Goal: Use online tool/utility: Utilize a website feature to perform a specific function

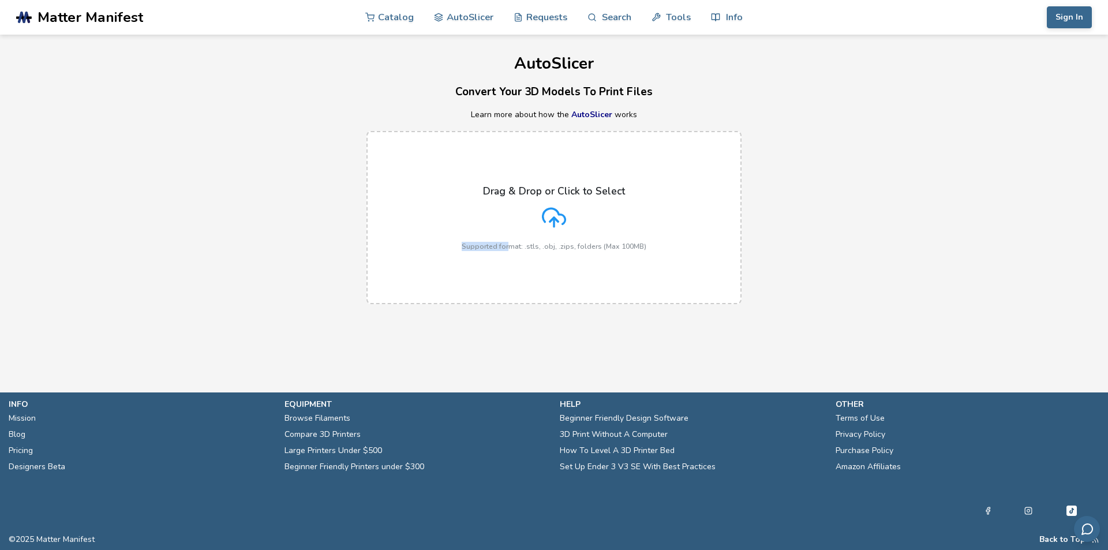
drag, startPoint x: 548, startPoint y: 222, endPoint x: 507, endPoint y: 324, distance: 110.6
click at [507, 324] on main "AutoSlicer Convert Your 3D Models To Print Files Learn more about how the AutoS…" at bounding box center [554, 179] width 1108 height 358
click at [498, 323] on main "AutoSlicer Convert Your 3D Models To Print Files Learn more about how the AutoS…" at bounding box center [554, 179] width 1108 height 358
click at [617, 211] on div "Drag & Drop or Click to Select Supported format: .stls, .obj, .zips, folders (M…" at bounding box center [554, 217] width 185 height 65
click at [0, 0] on input "Drag & Drop or Click to Select Supported format: .stls, .obj, .zips, folders (M…" at bounding box center [0, 0] width 0 height 0
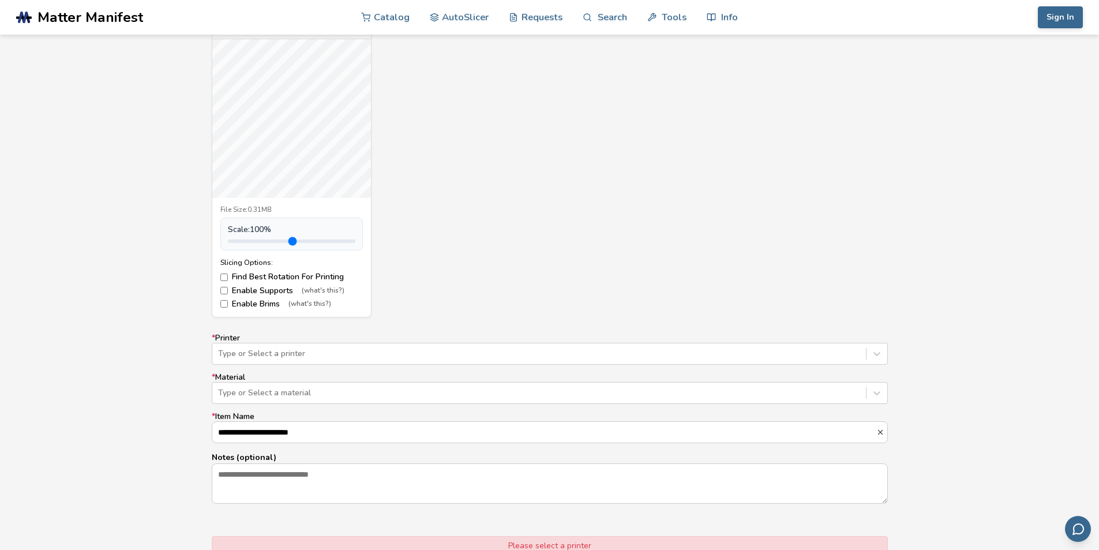
scroll to position [462, 0]
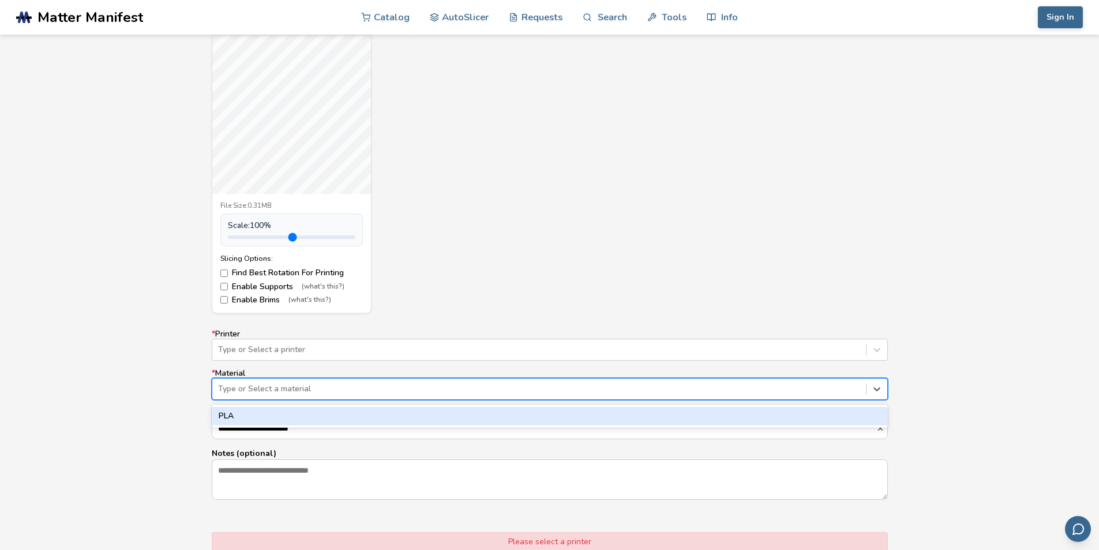
click at [342, 394] on div at bounding box center [539, 389] width 642 height 12
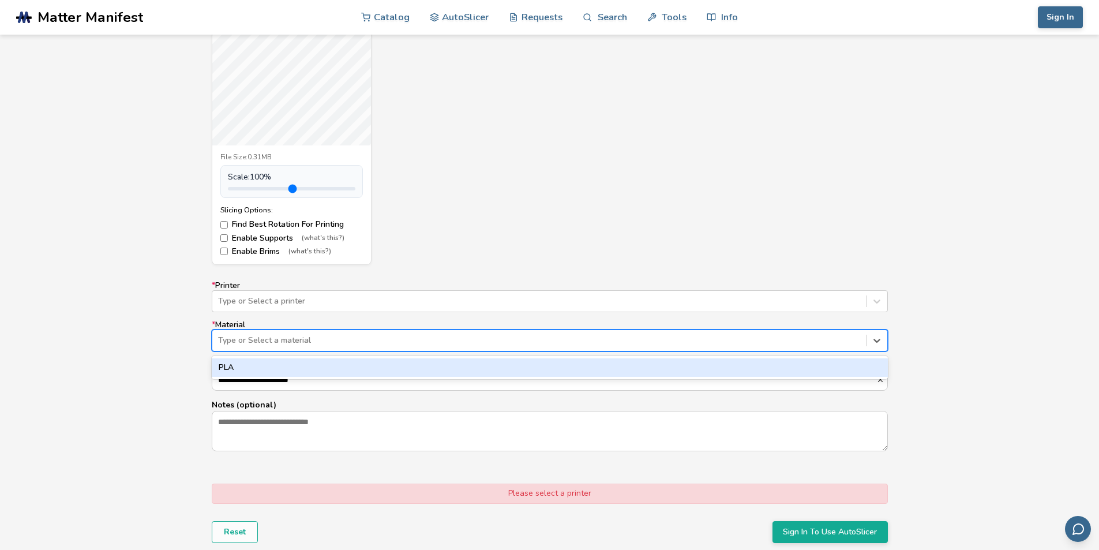
scroll to position [577, 0]
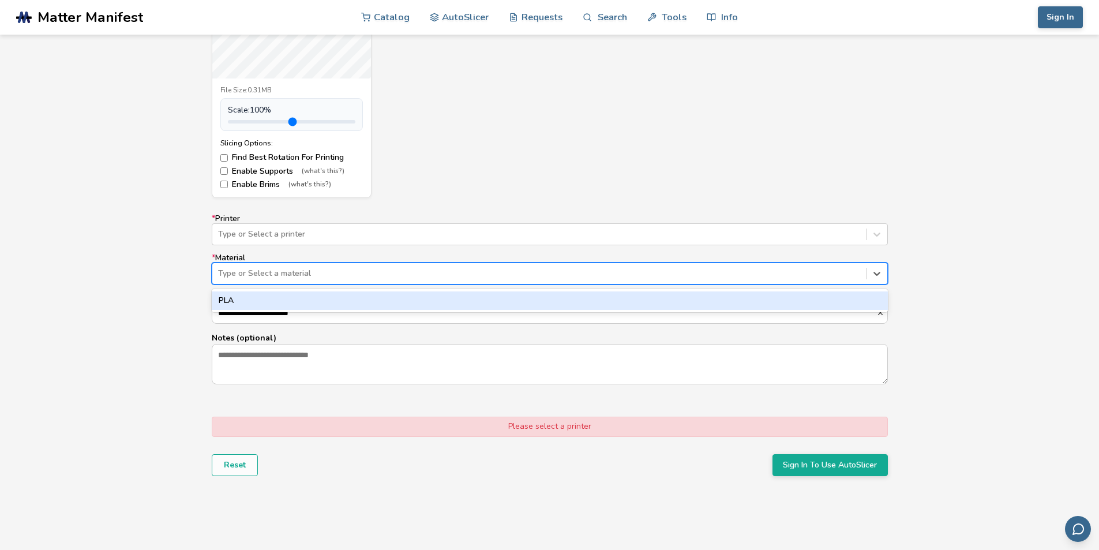
click at [125, 371] on div "**********" at bounding box center [549, 179] width 1099 height 684
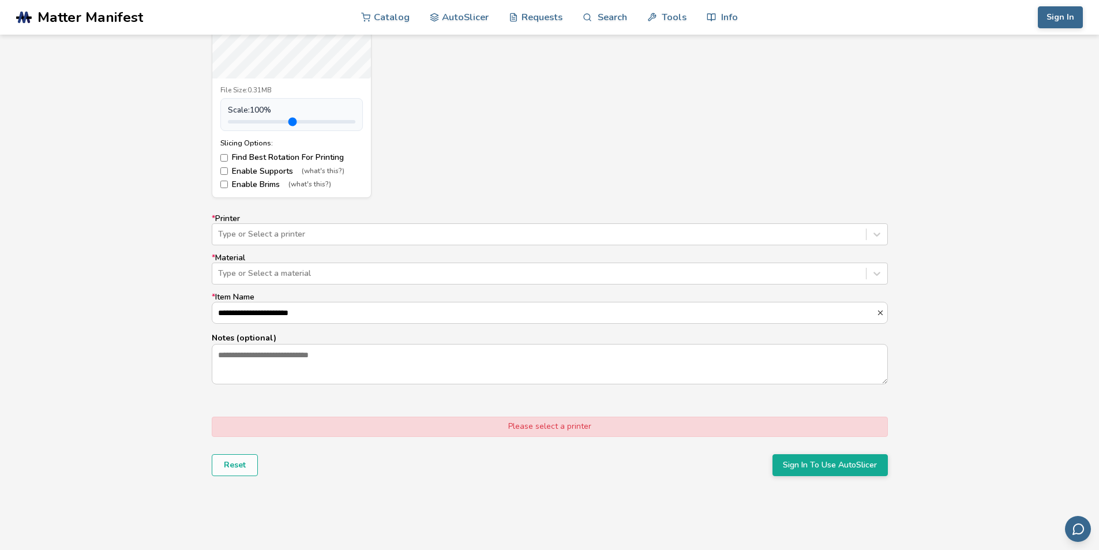
click at [456, 422] on div "Please select a printer" at bounding box center [550, 427] width 676 height 20
click at [263, 236] on div at bounding box center [539, 234] width 642 height 12
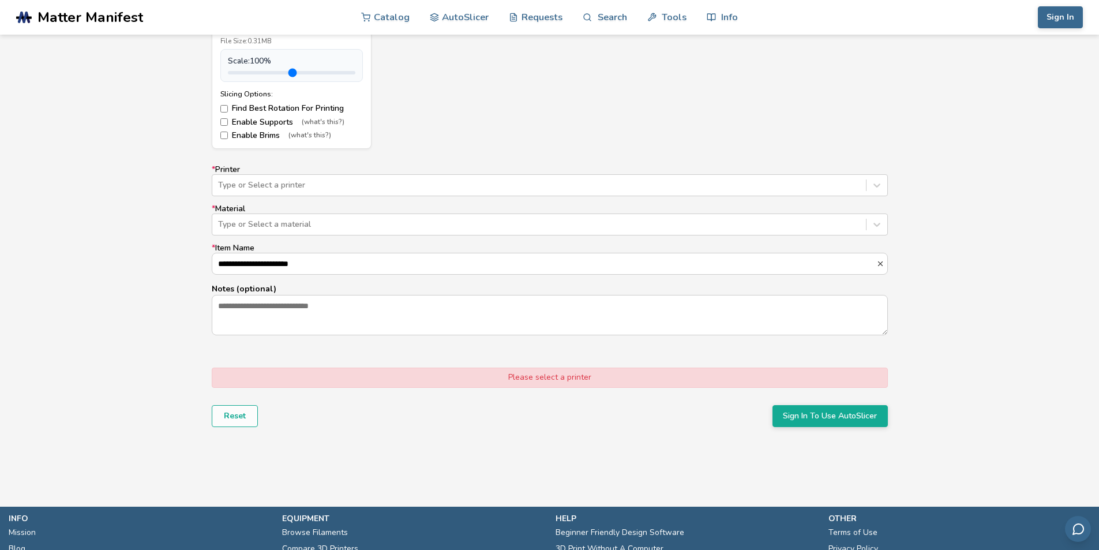
scroll to position [635, 0]
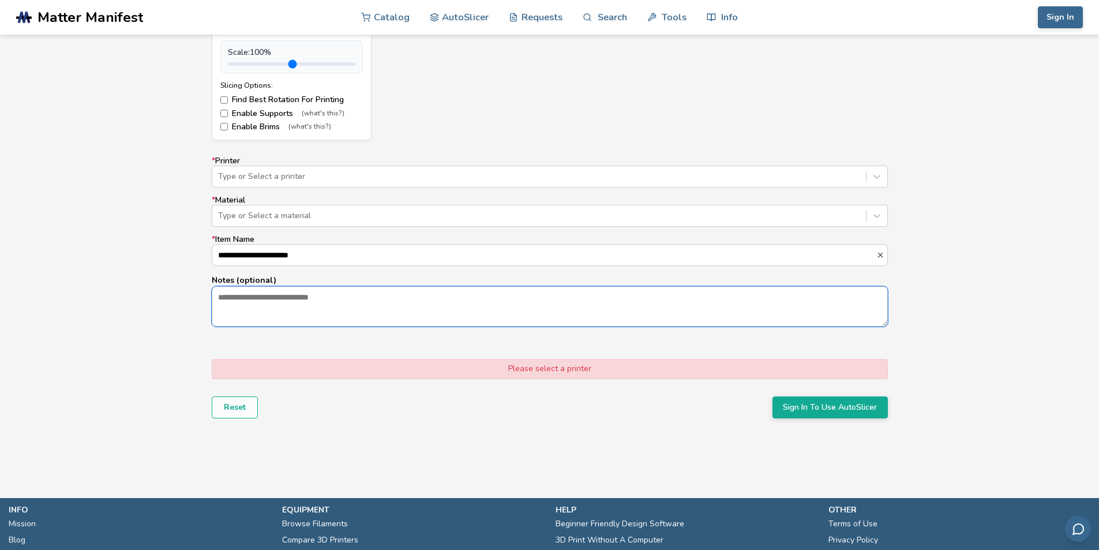
click at [336, 291] on textarea "Notes (optional)" at bounding box center [549, 306] width 675 height 39
click at [275, 253] on input "**********" at bounding box center [544, 255] width 664 height 21
click at [278, 214] on div at bounding box center [539, 216] width 642 height 12
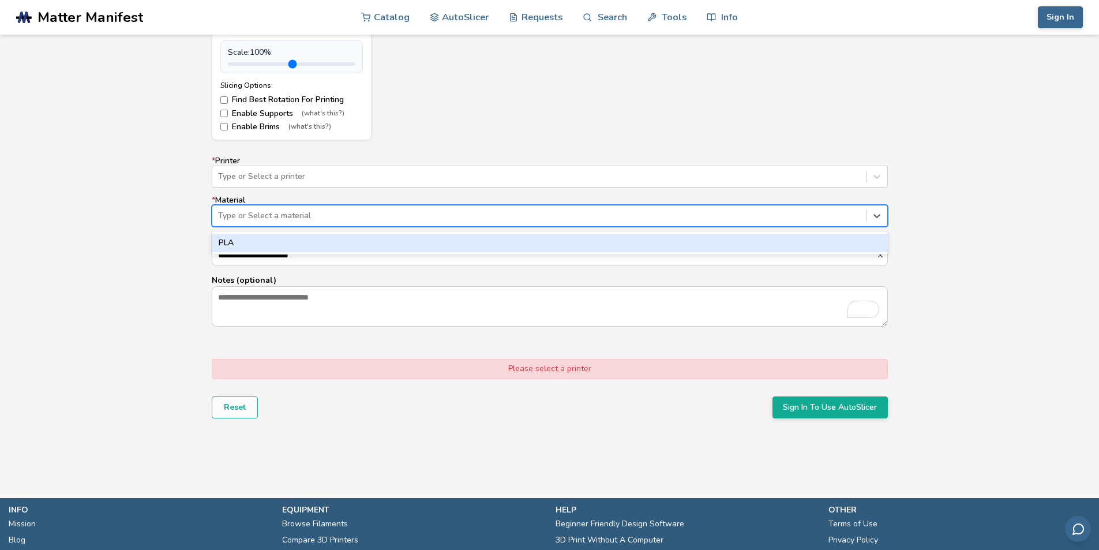
click at [276, 243] on div "PLA" at bounding box center [550, 243] width 676 height 18
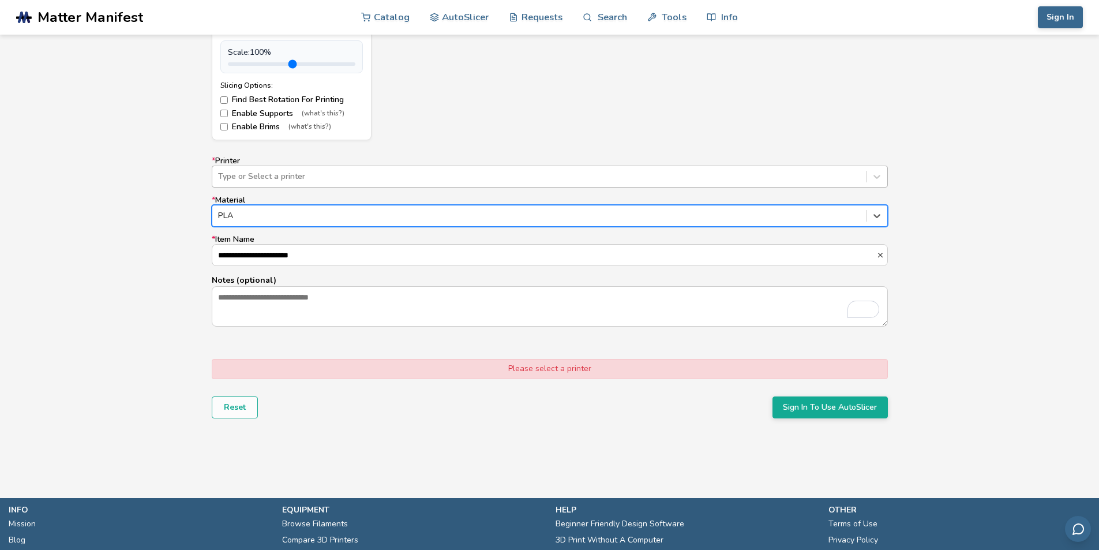
click at [320, 167] on div "Type or Select a printer" at bounding box center [550, 177] width 676 height 22
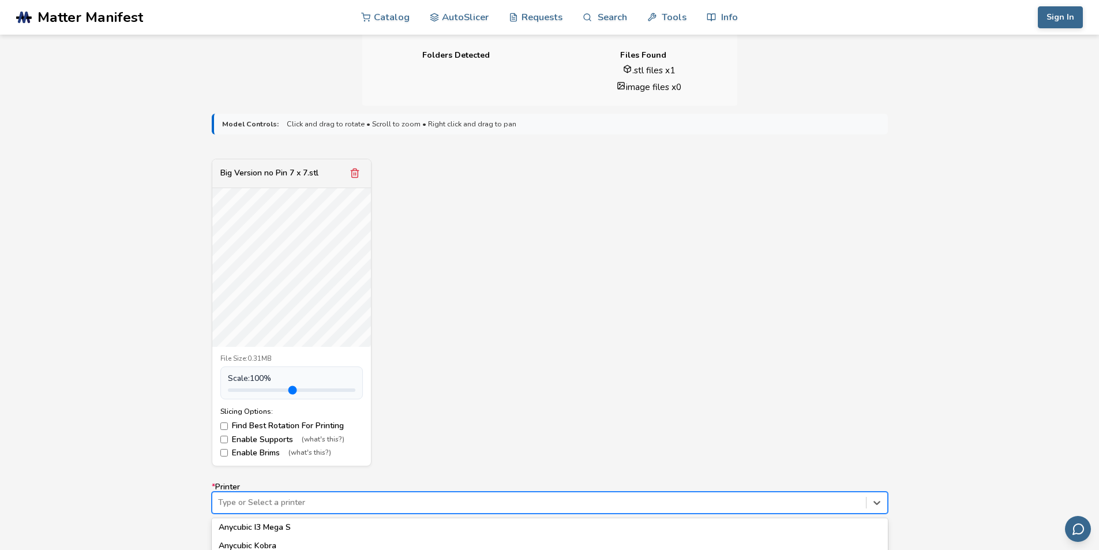
scroll to position [288, 0]
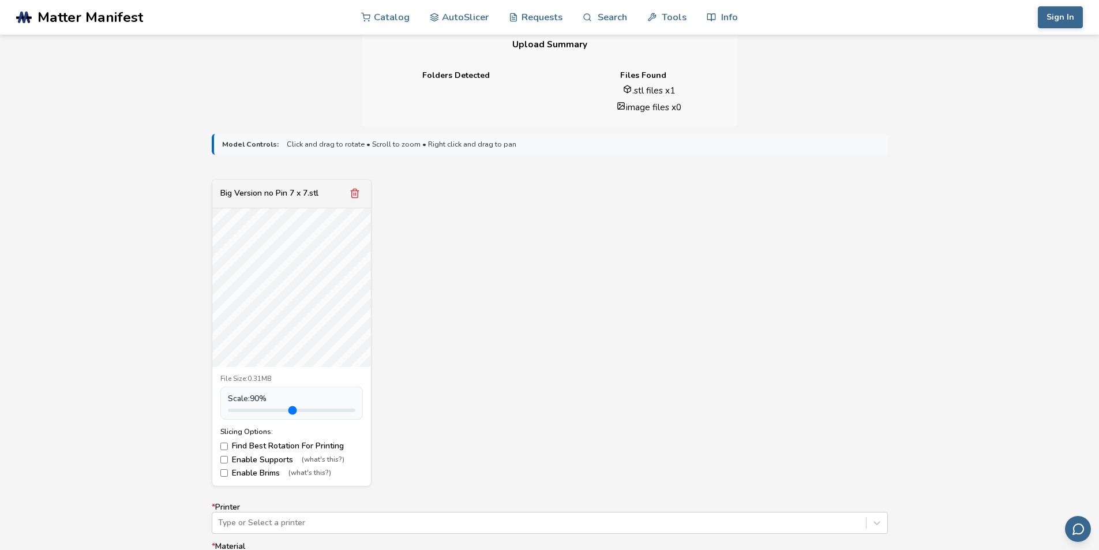
type input "*"
click at [254, 412] on input "range" at bounding box center [292, 409] width 128 height 3
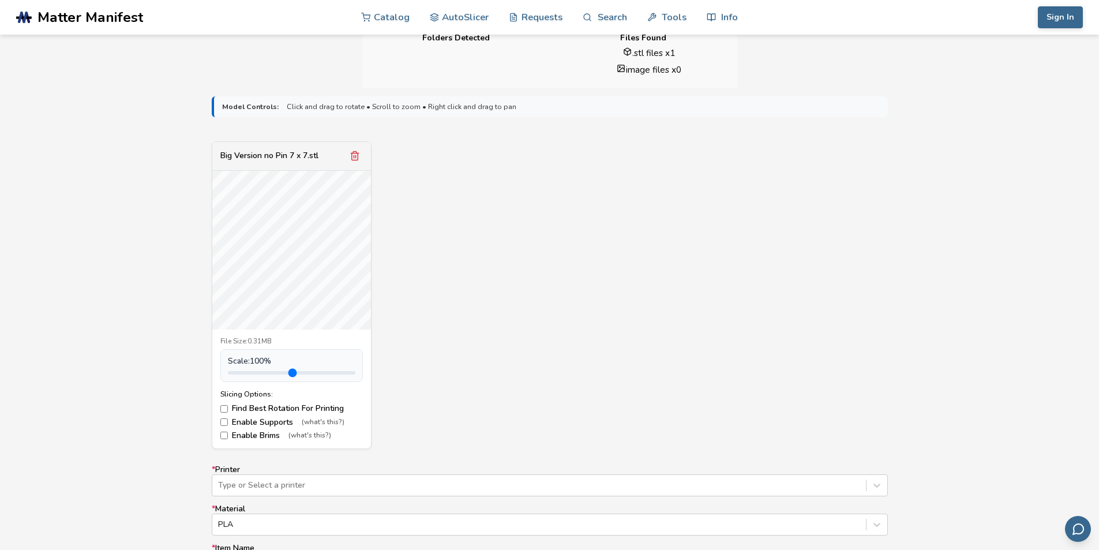
scroll to position [404, 0]
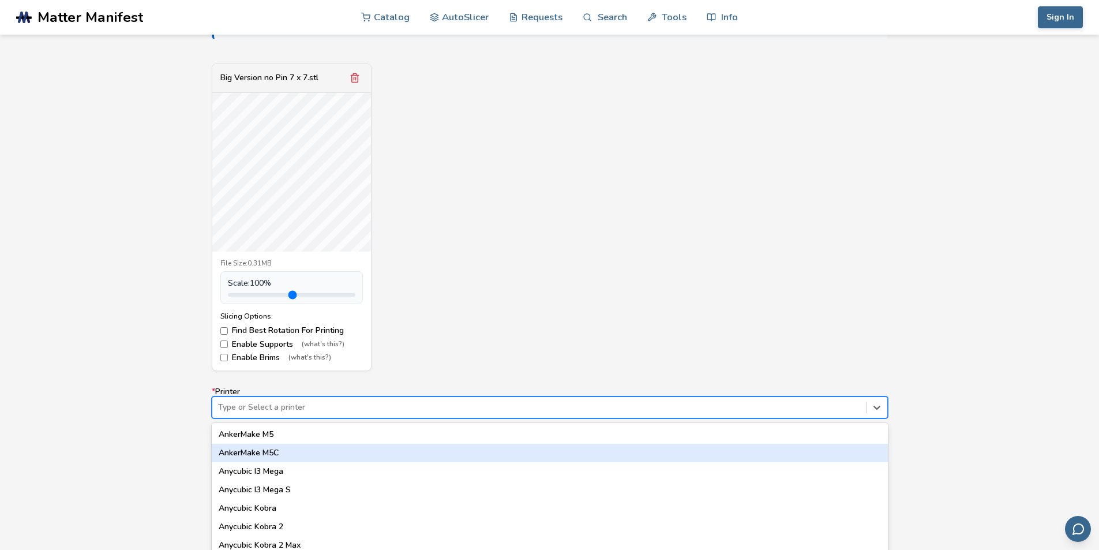
click at [263, 408] on div "64 results available. Use Up and Down to choose options, press Enter to select …" at bounding box center [550, 407] width 676 height 22
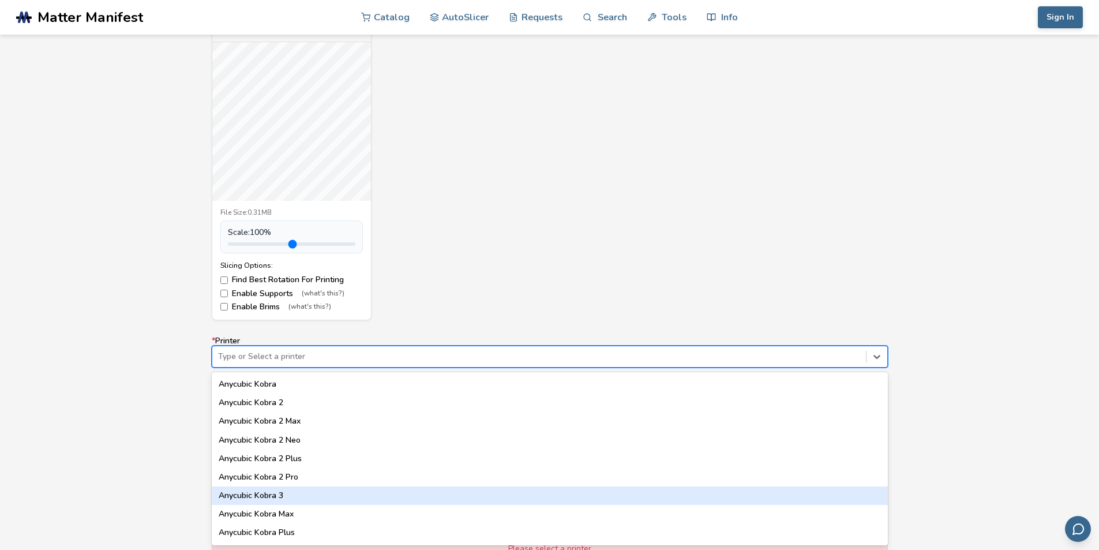
scroll to position [58, 0]
click at [313, 490] on div "Anycubic Kobra 2 Pro" at bounding box center [550, 492] width 676 height 18
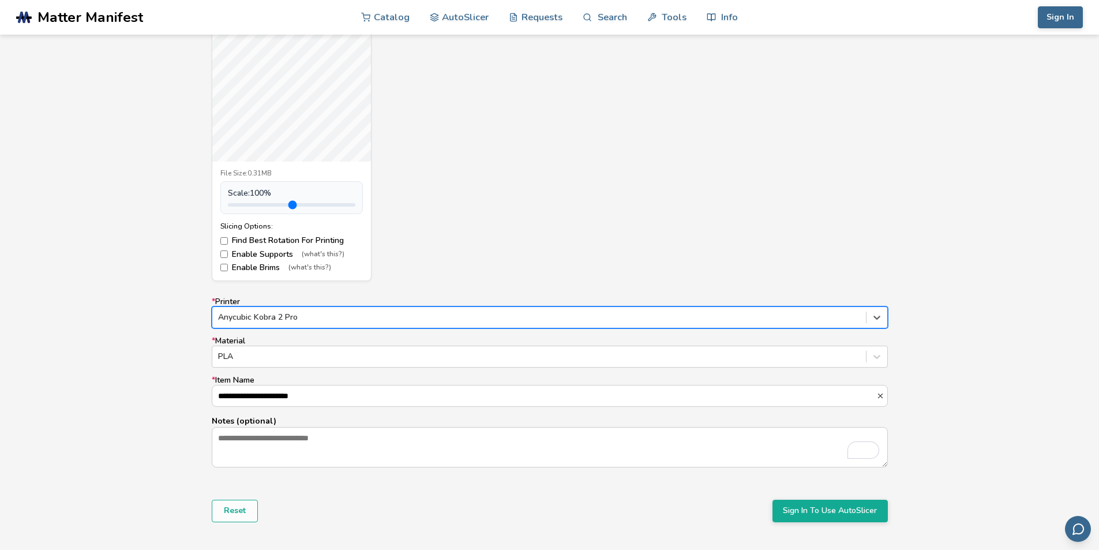
scroll to position [570, 0]
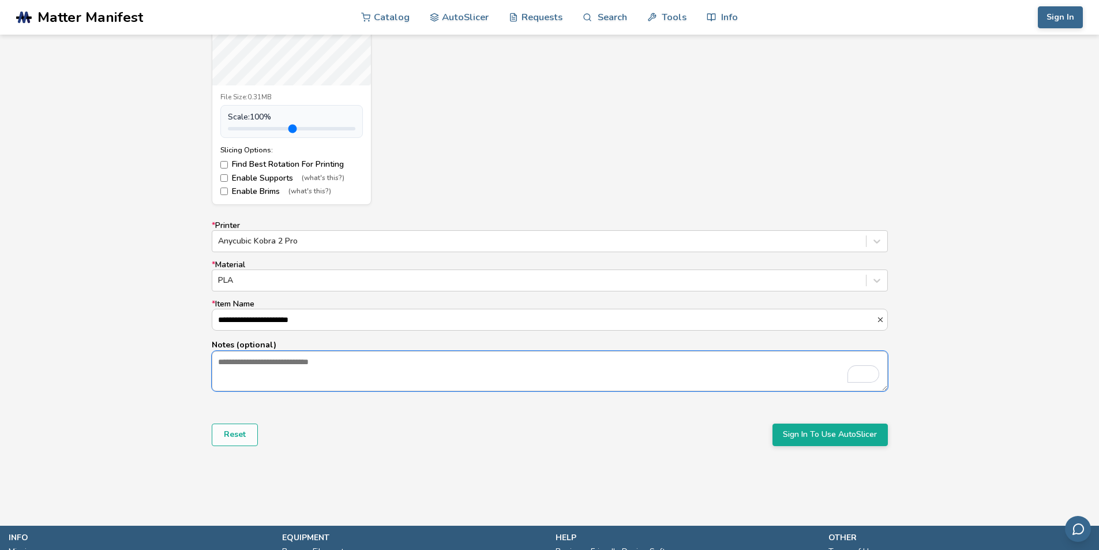
click at [303, 368] on textarea "Notes (optional)" at bounding box center [549, 370] width 675 height 39
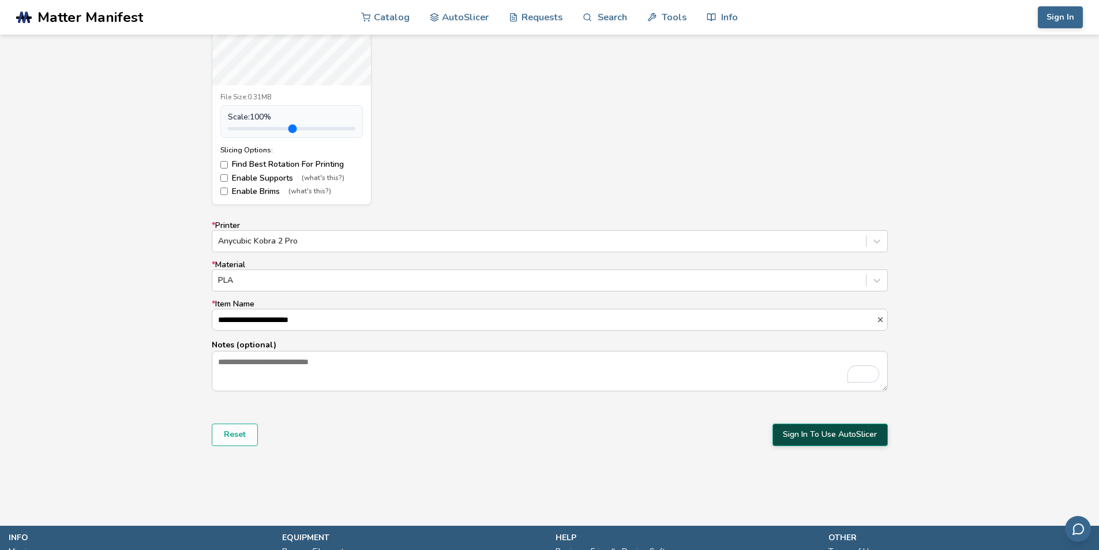
click at [800, 429] on button "Sign In To Use AutoSlicer" at bounding box center [830, 434] width 115 height 22
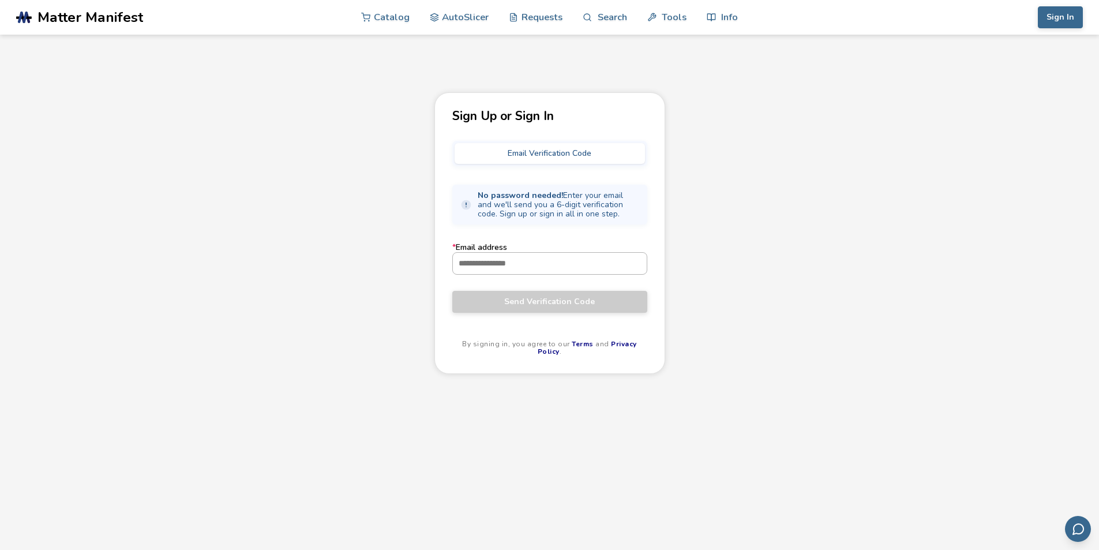
click at [519, 261] on input "* Email address" at bounding box center [550, 263] width 194 height 21
type input "**********"
click at [535, 301] on span "Send Verification Code" at bounding box center [550, 301] width 178 height 9
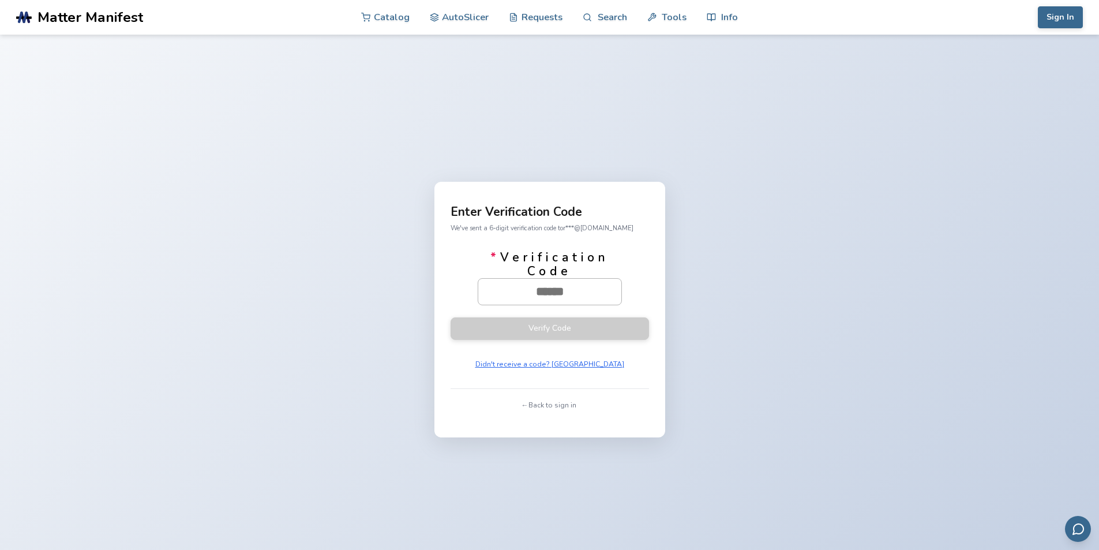
click at [553, 288] on input "* Verification Code" at bounding box center [549, 291] width 143 height 25
paste input "******"
type input "******"
click at [605, 319] on button "Verify Code" at bounding box center [550, 328] width 198 height 23
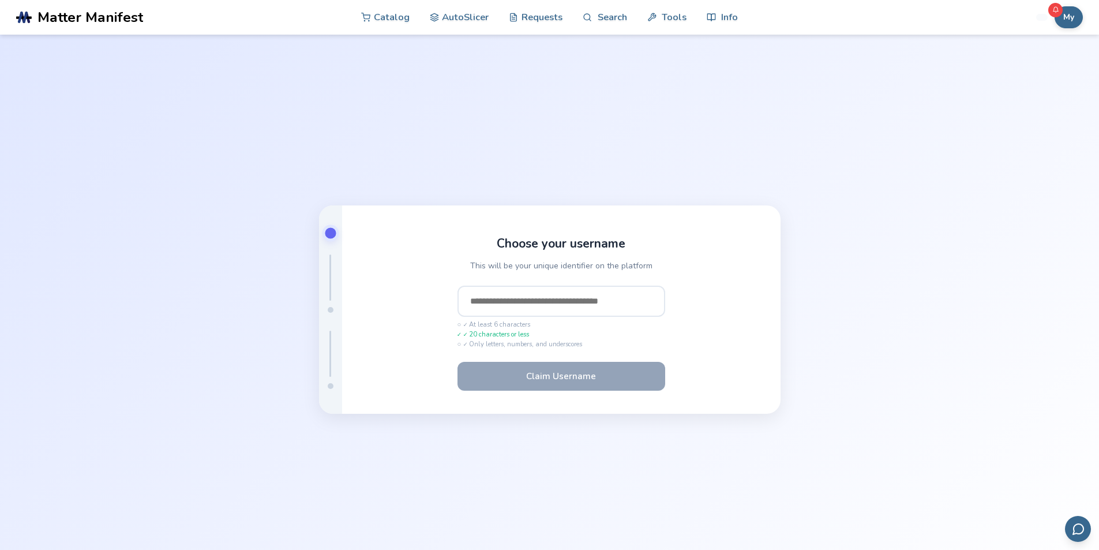
click at [575, 304] on input "text" at bounding box center [562, 301] width 208 height 31
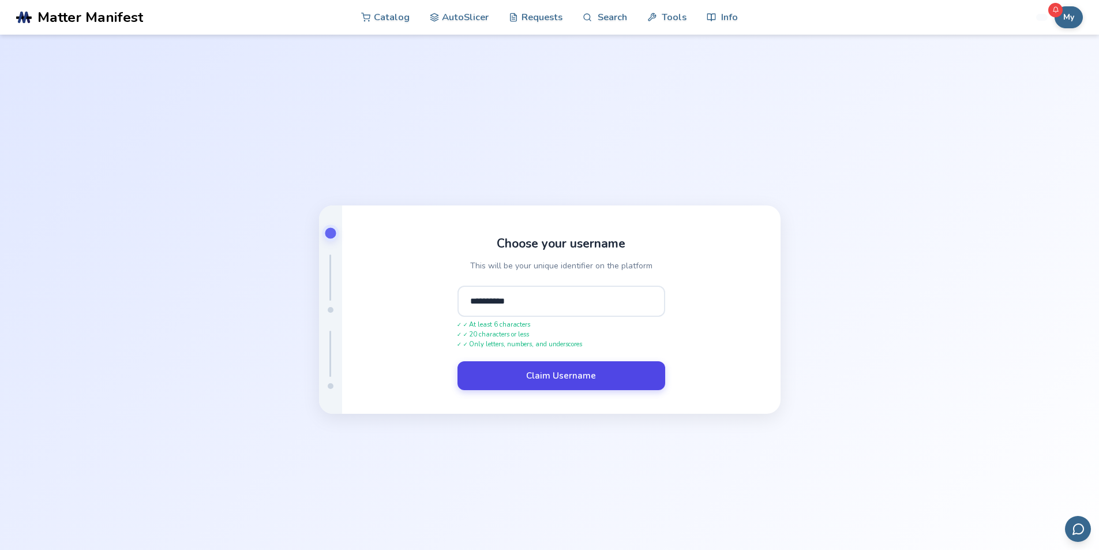
type input "**********"
click at [553, 369] on button "Claim Username" at bounding box center [562, 375] width 208 height 29
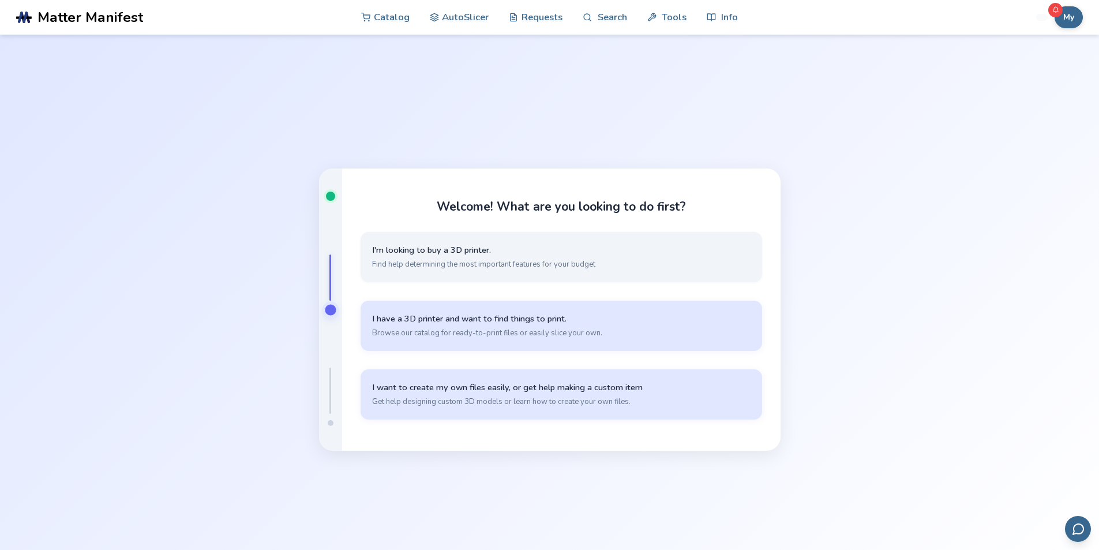
drag, startPoint x: 688, startPoint y: 331, endPoint x: 736, endPoint y: 413, distance: 94.9
click at [736, 413] on div "I'm looking to buy a 3D printer. Find help determining the most important featu…" at bounding box center [562, 330] width 402 height 196
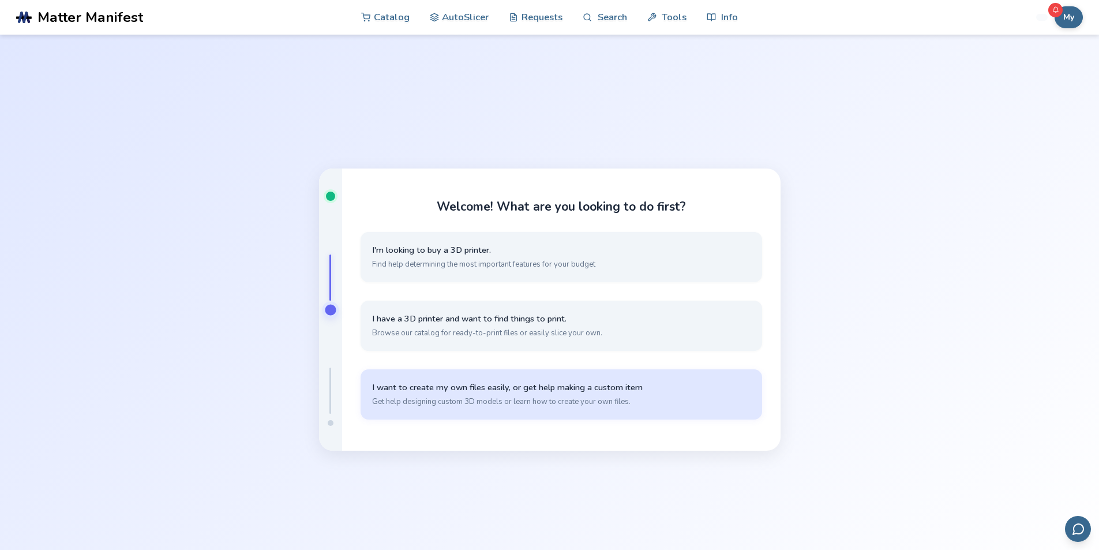
click at [700, 396] on button "I want to create my own files easily, or get help making a custom item Get help…" at bounding box center [562, 394] width 402 height 50
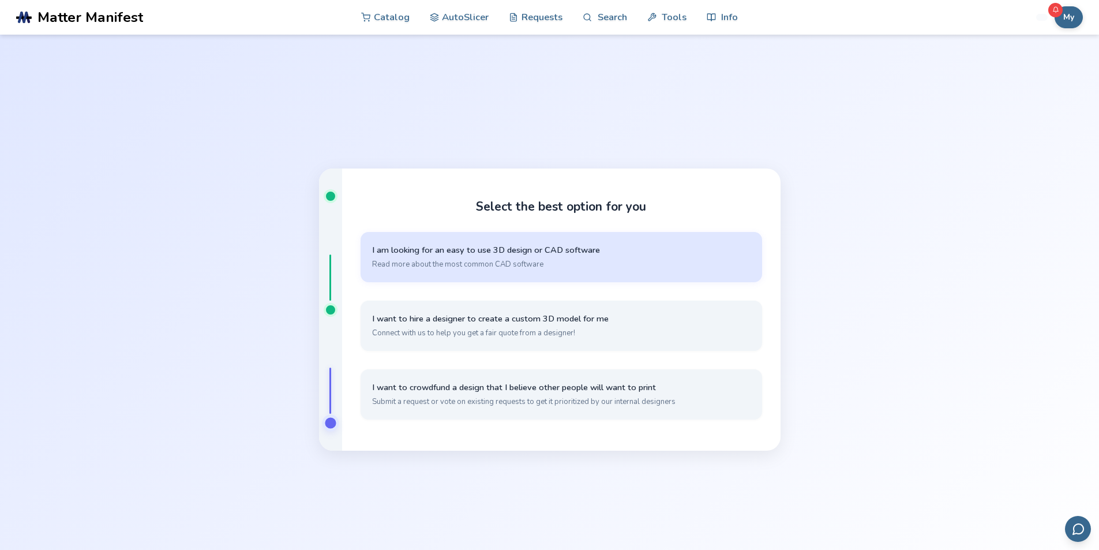
click at [700, 262] on span "Read more about the most common CAD software" at bounding box center [561, 264] width 378 height 10
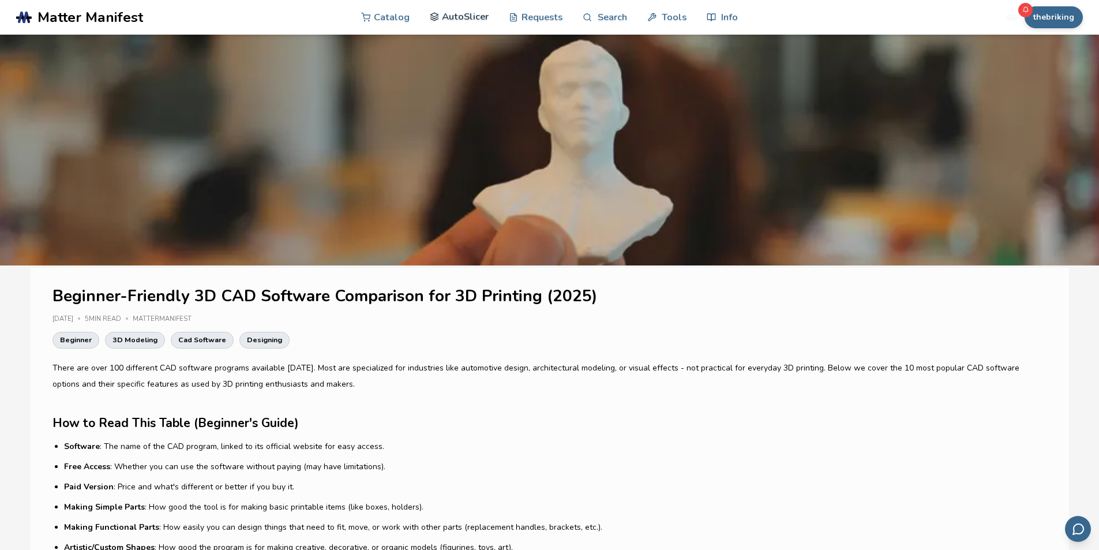
click at [445, 15] on link "AutoSlicer" at bounding box center [459, 16] width 59 height 35
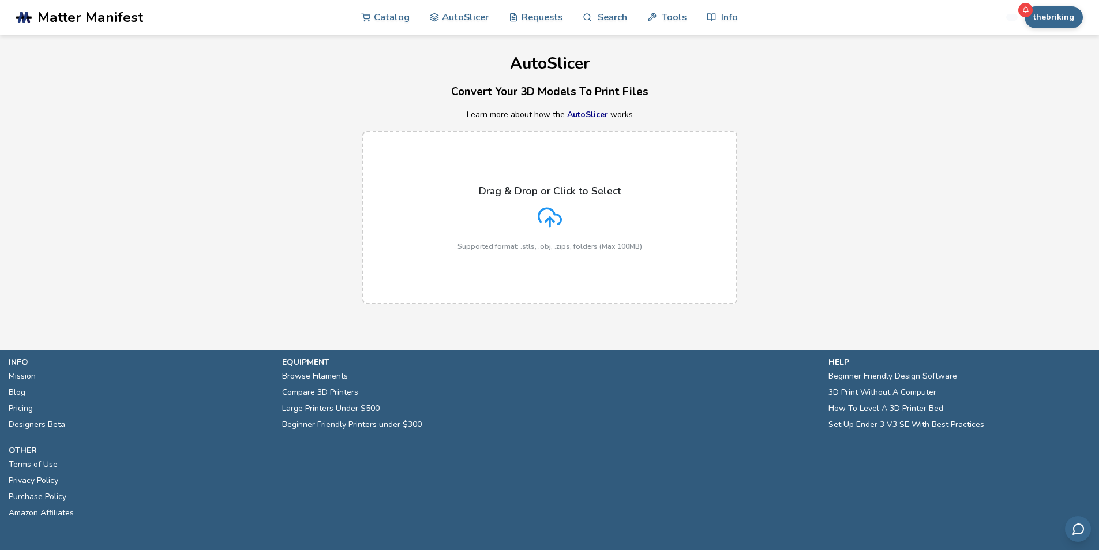
click at [515, 187] on p "Drag & Drop or Click to Select" at bounding box center [550, 191] width 142 height 12
click at [0, 0] on input "Drag & Drop or Click to Select Supported format: .stls, .obj, .zips, folders (M…" at bounding box center [0, 0] width 0 height 0
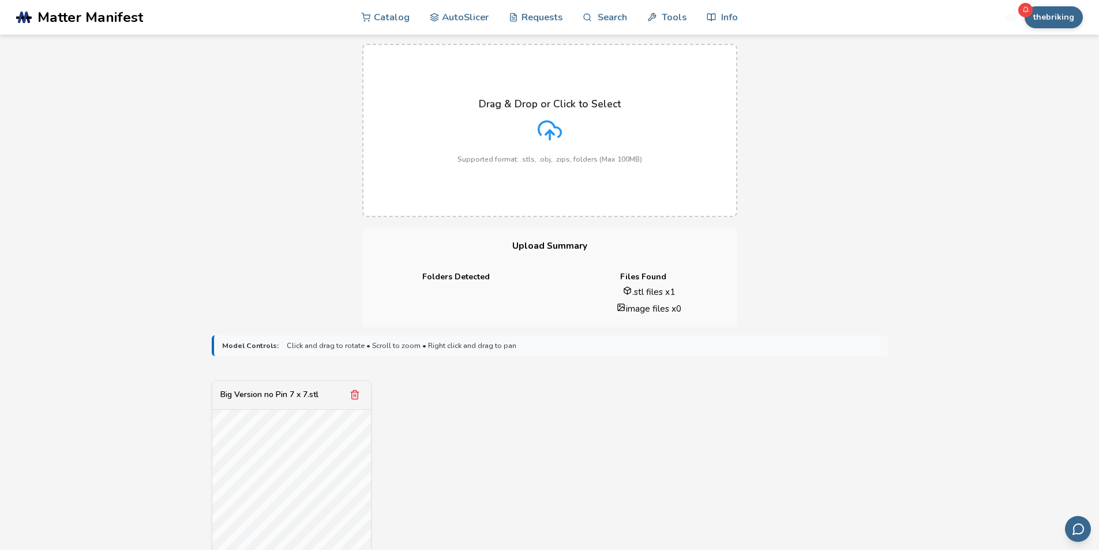
scroll to position [115, 0]
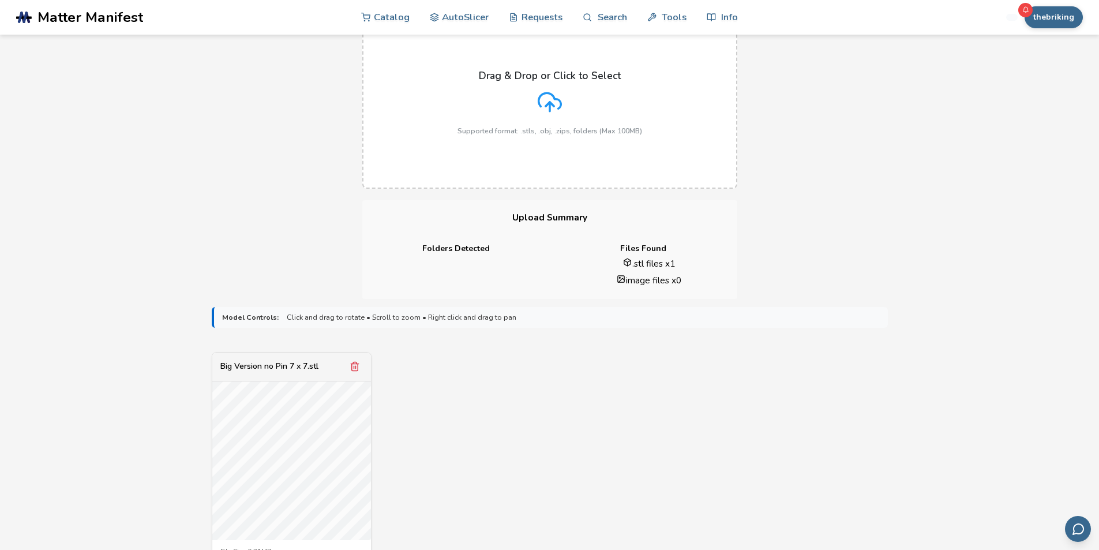
click at [373, 319] on span "Click and drag to rotate • Scroll to zoom • Right click and drag to pan" at bounding box center [402, 317] width 230 height 8
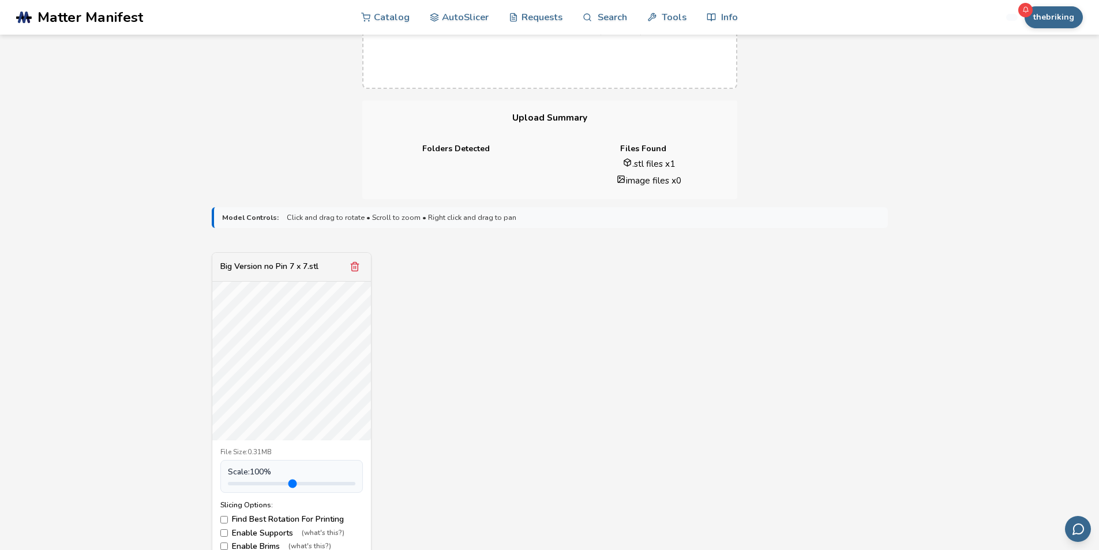
scroll to position [346, 0]
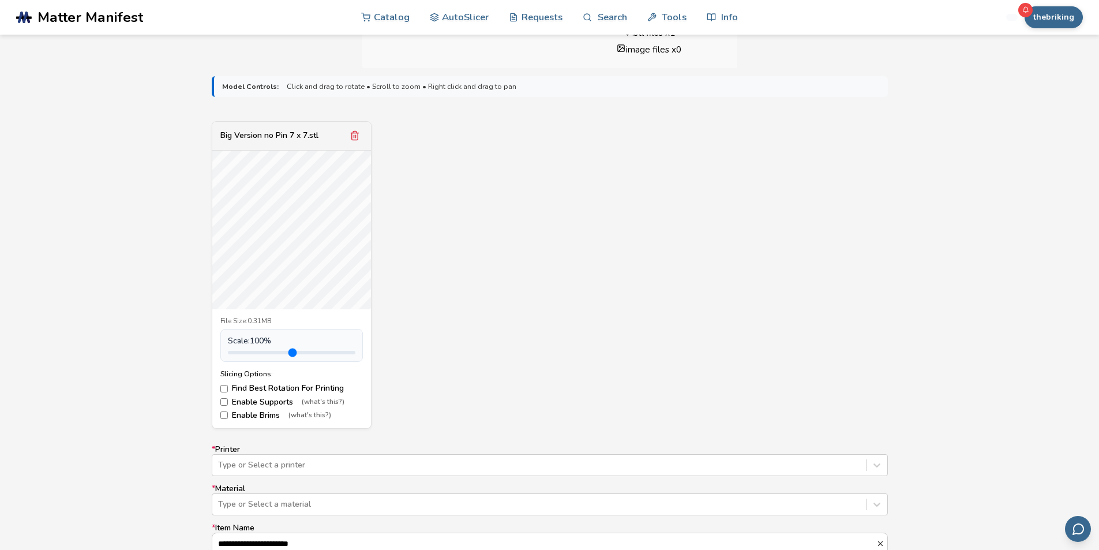
click at [304, 388] on label "Find Best Rotation For Printing" at bounding box center [291, 388] width 143 height 9
click at [308, 392] on label "Find Best Rotation For Printing" at bounding box center [291, 388] width 143 height 9
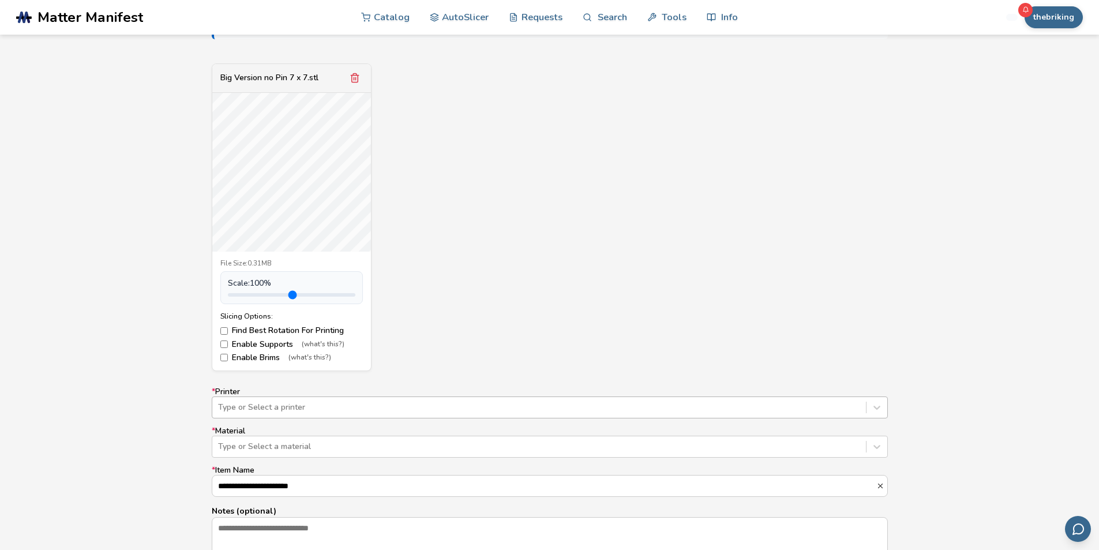
scroll to position [455, 0]
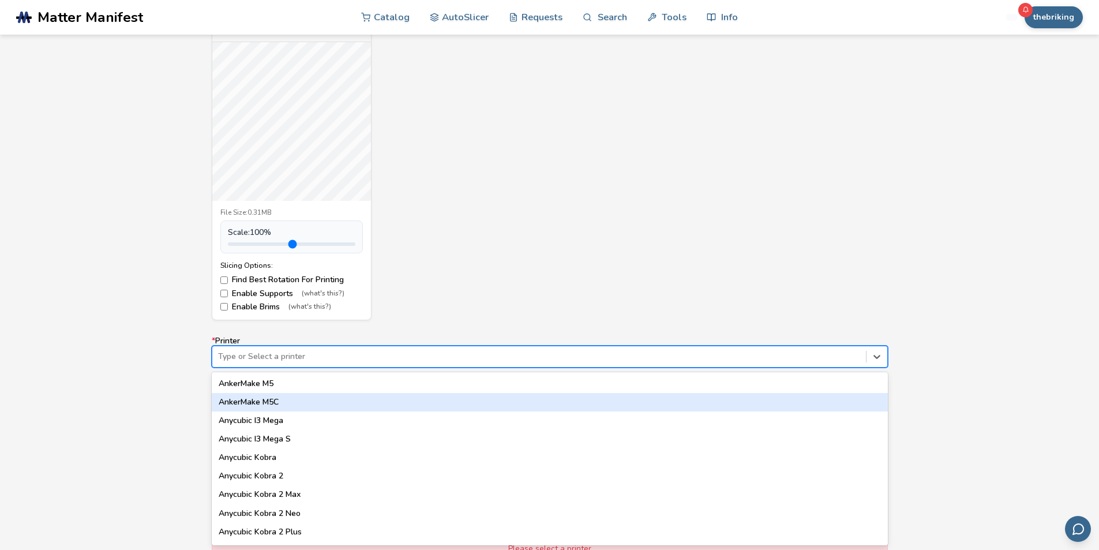
click at [331, 368] on div "64 results available. Use Up and Down to choose options, press Enter to select …" at bounding box center [550, 357] width 676 height 22
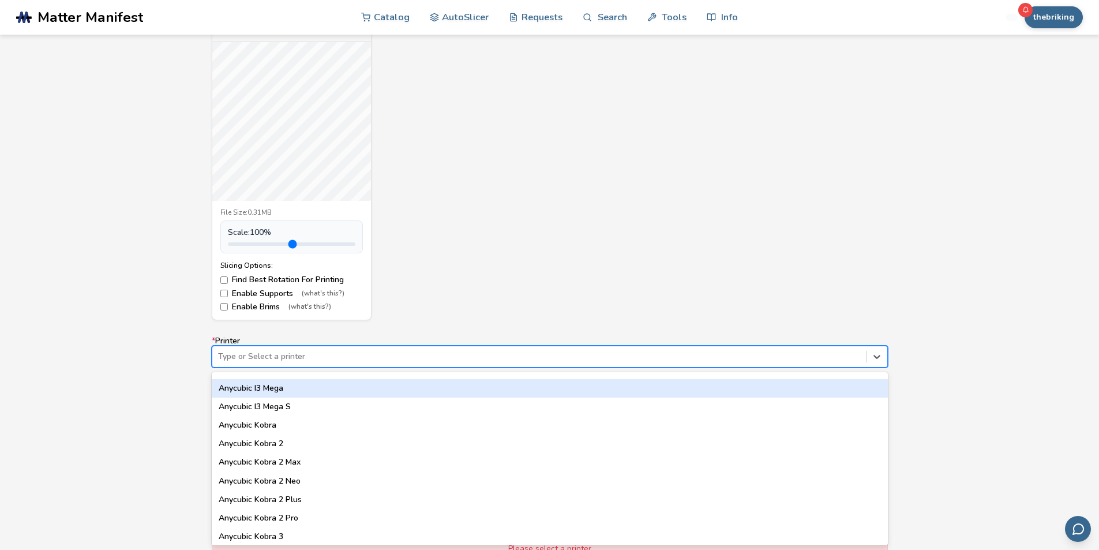
scroll to position [58, 0]
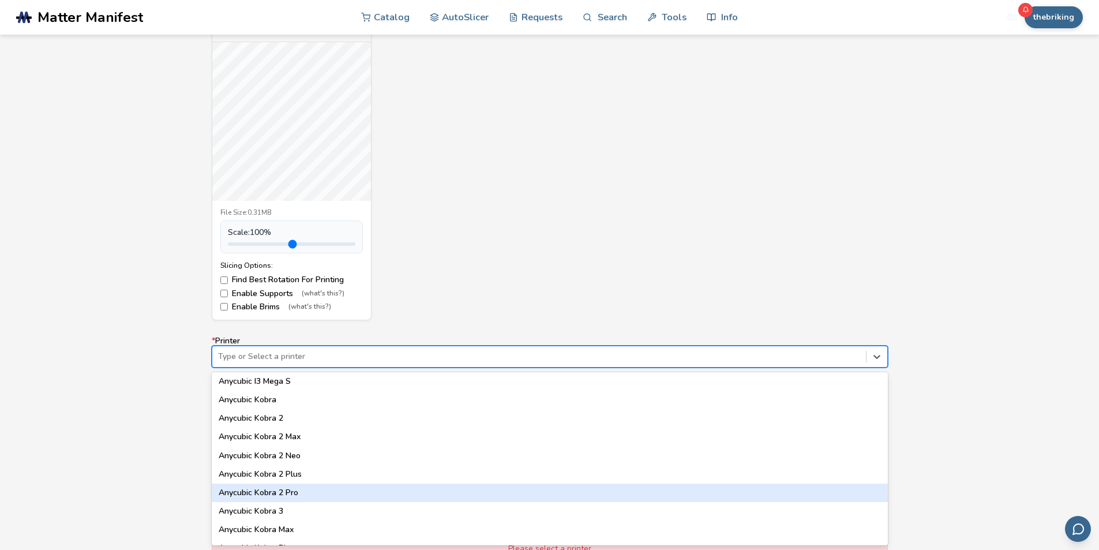
click at [312, 489] on div "Anycubic Kobra 2 Pro" at bounding box center [550, 492] width 676 height 18
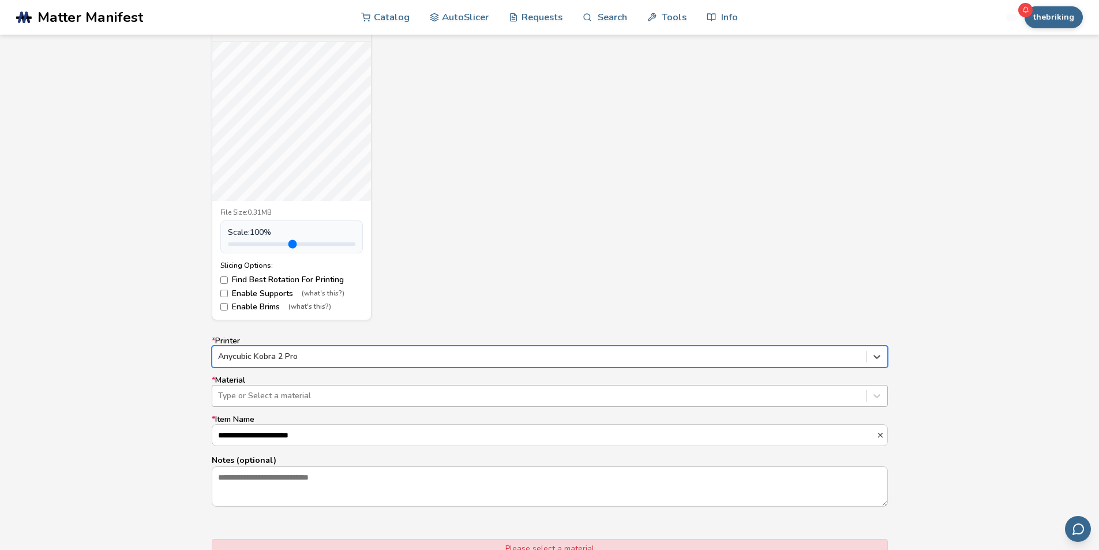
click at [323, 396] on div at bounding box center [539, 396] width 642 height 12
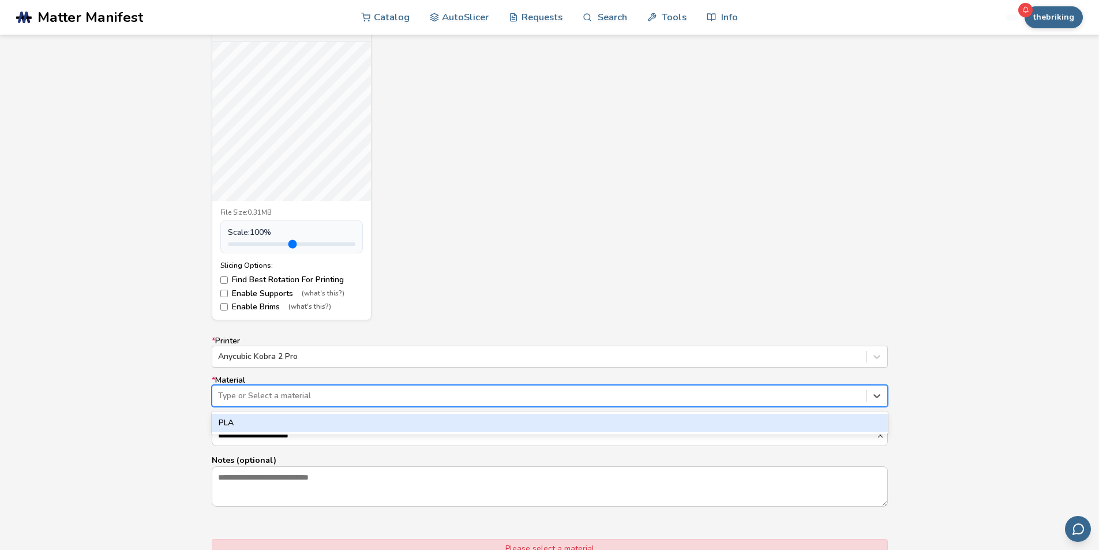
click at [317, 427] on div "PLA" at bounding box center [550, 423] width 676 height 18
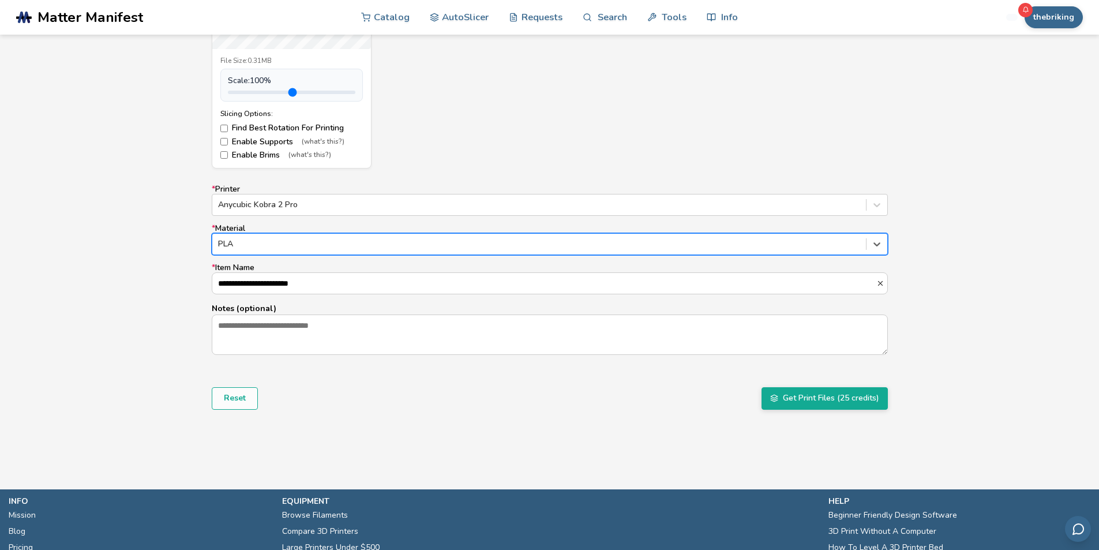
scroll to position [628, 0]
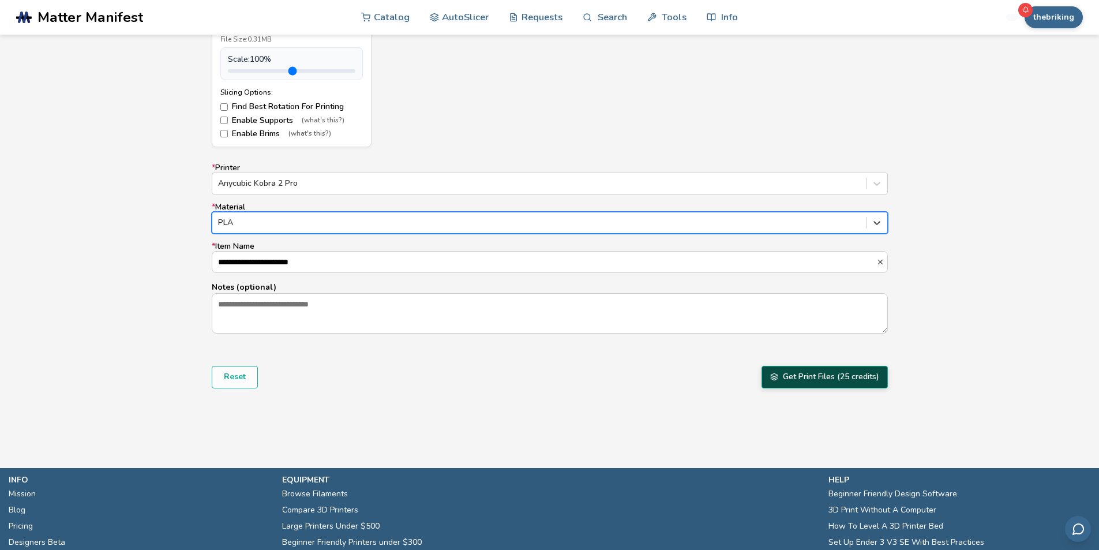
click at [813, 380] on button "Get Print Files (25 credits)" at bounding box center [825, 377] width 126 height 22
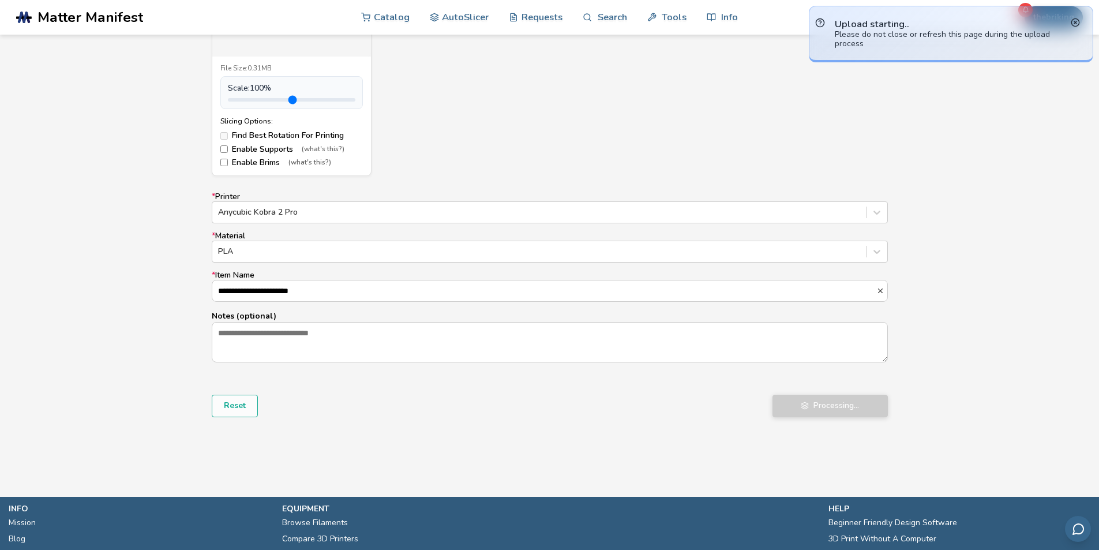
scroll to position [570, 0]
